Goal: Task Accomplishment & Management: Use online tool/utility

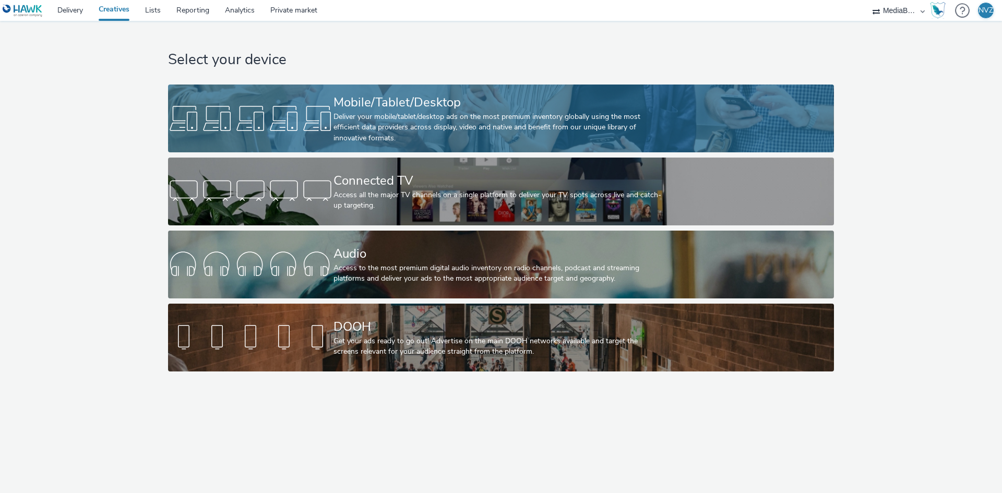
click at [378, 126] on div "Deliver your mobile/tablet/desktop ads on the most premium inventory globally u…" at bounding box center [498, 128] width 331 height 32
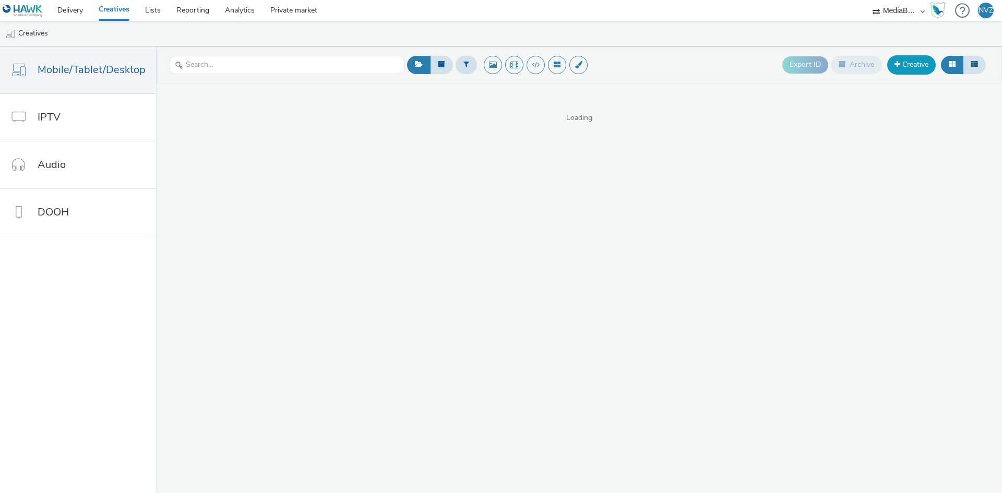
click at [896, 66] on span at bounding box center [897, 64] width 6 height 7
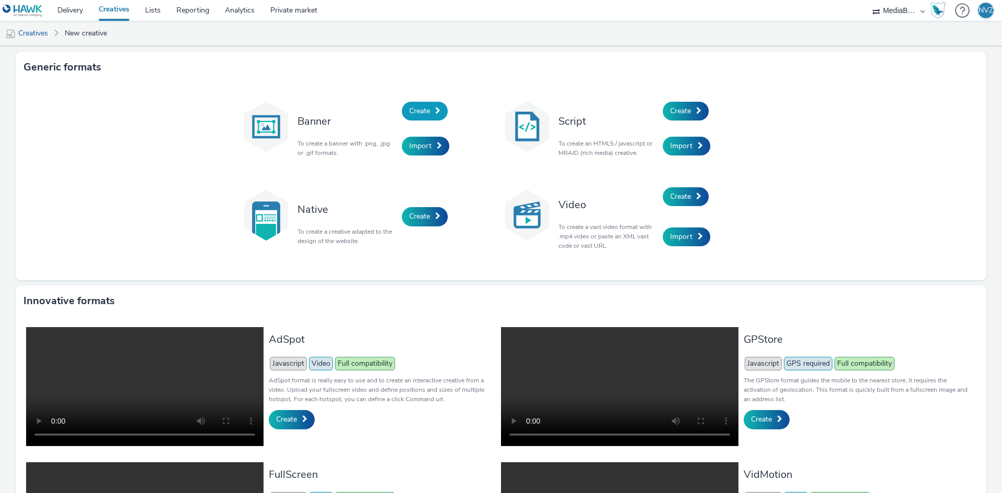
click at [423, 102] on link "Create" at bounding box center [425, 111] width 46 height 19
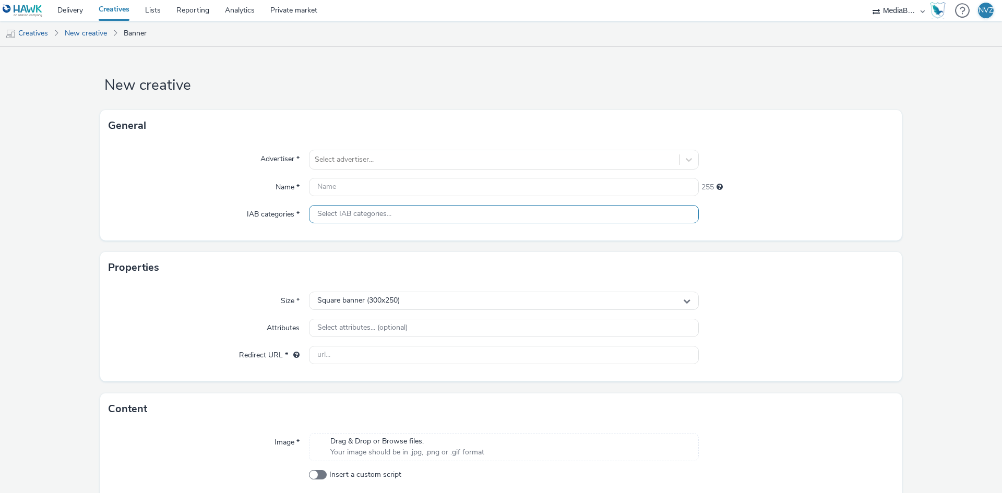
scroll to position [51, 0]
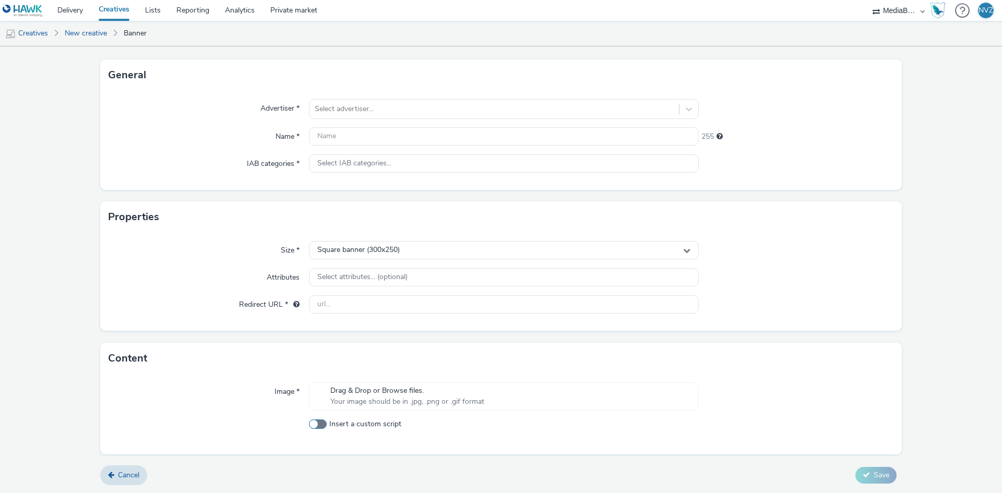
click at [314, 428] on span at bounding box center [318, 423] width 18 height 9
click at [314, 427] on input "Insert a custom script" at bounding box center [312, 423] width 7 height 7
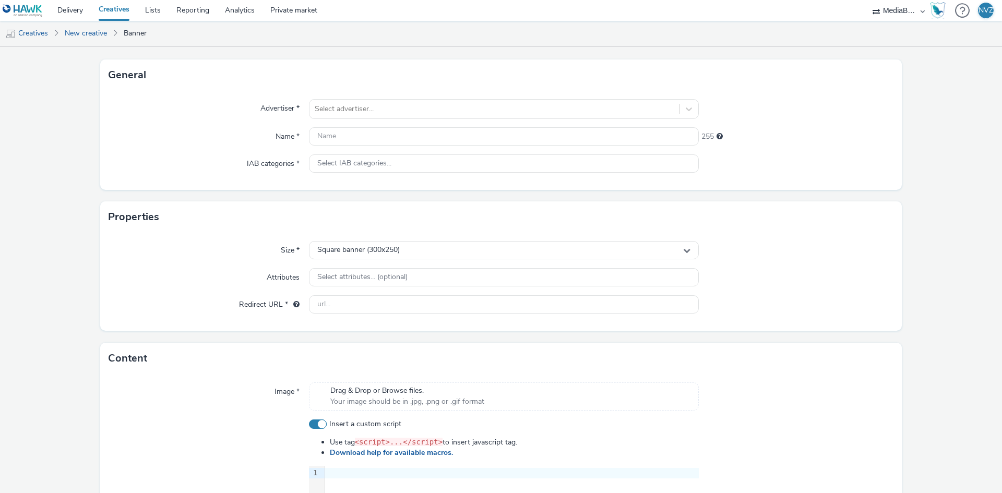
click at [314, 425] on span at bounding box center [318, 423] width 18 height 9
click at [314, 425] on input "Insert a custom script" at bounding box center [312, 423] width 7 height 7
checkbox input "false"
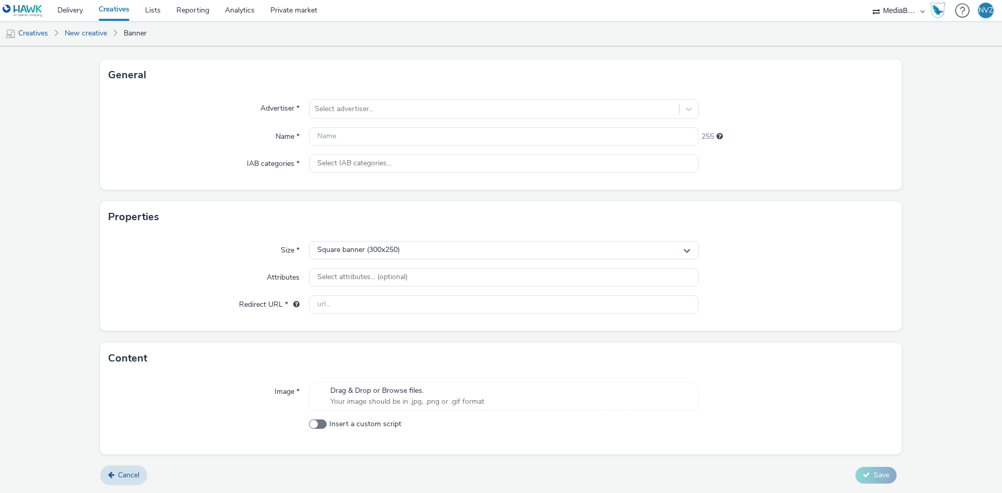
scroll to position [0, 0]
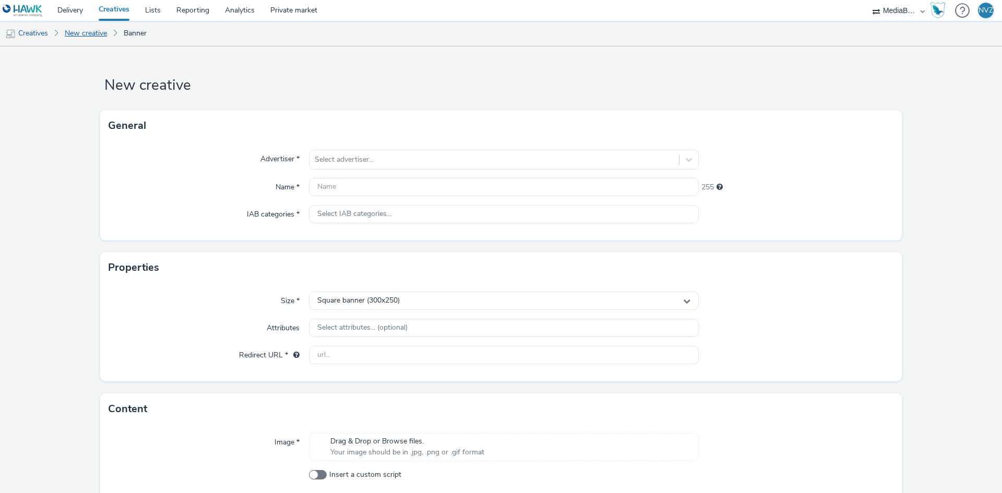
click at [85, 31] on link "New creative" at bounding box center [85, 33] width 53 height 25
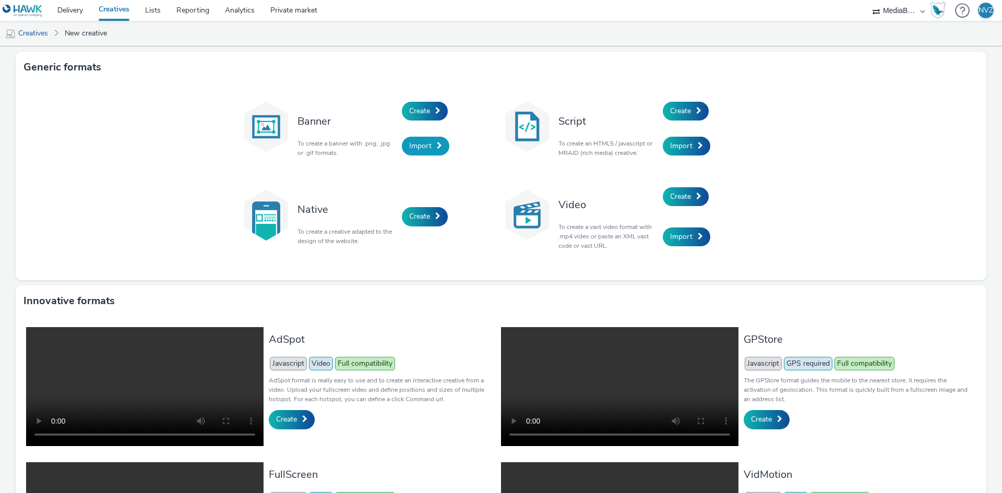
click at [419, 142] on span "Import" at bounding box center [420, 146] width 22 height 10
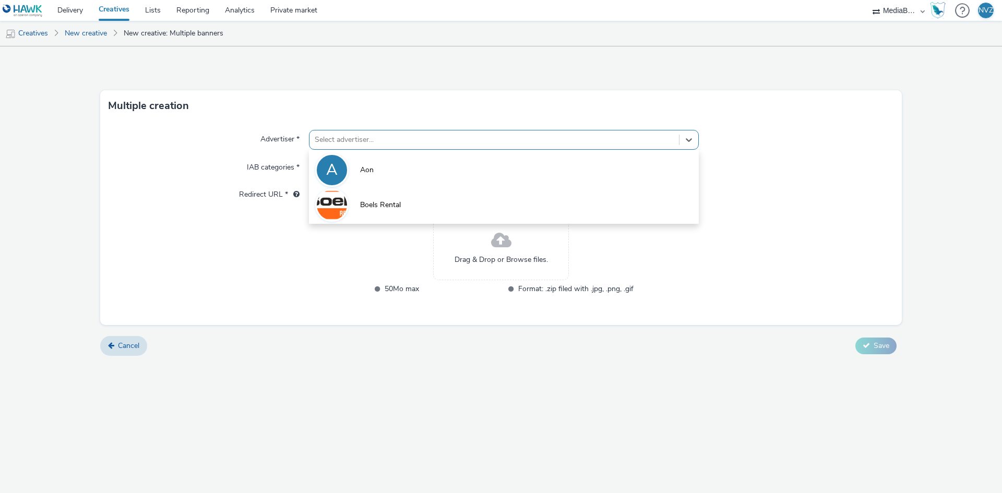
click at [419, 142] on div at bounding box center [494, 140] width 359 height 13
click at [535, 105] on div "Multiple creation" at bounding box center [500, 105] width 801 height 31
click at [454, 142] on div at bounding box center [494, 140] width 359 height 13
